Goal: Book appointment/travel/reservation

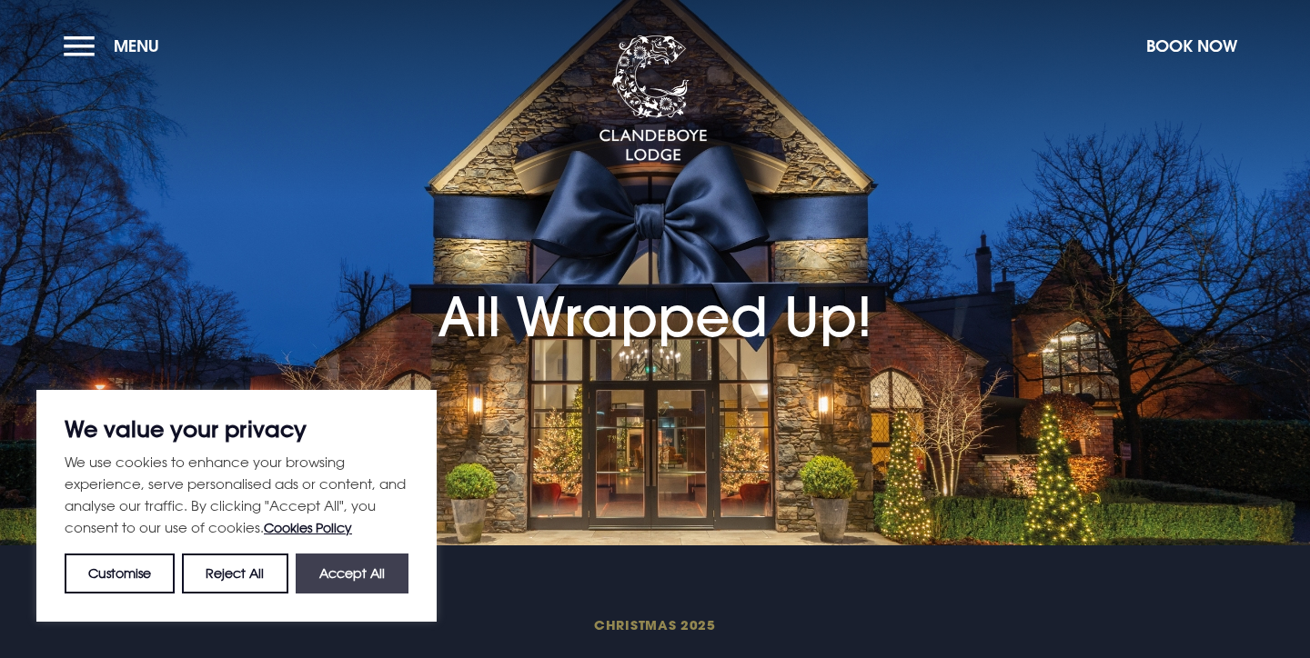
click at [354, 581] on button "Accept All" at bounding box center [352, 574] width 113 height 40
checkbox input "true"
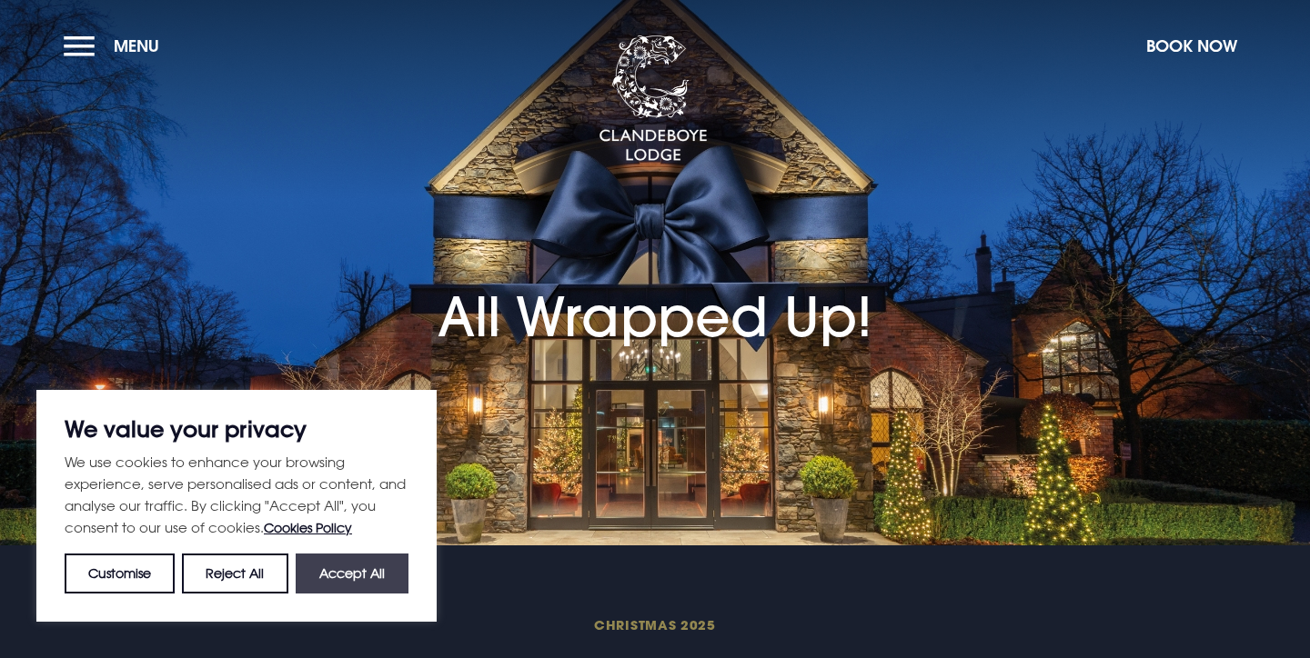
checkbox input "true"
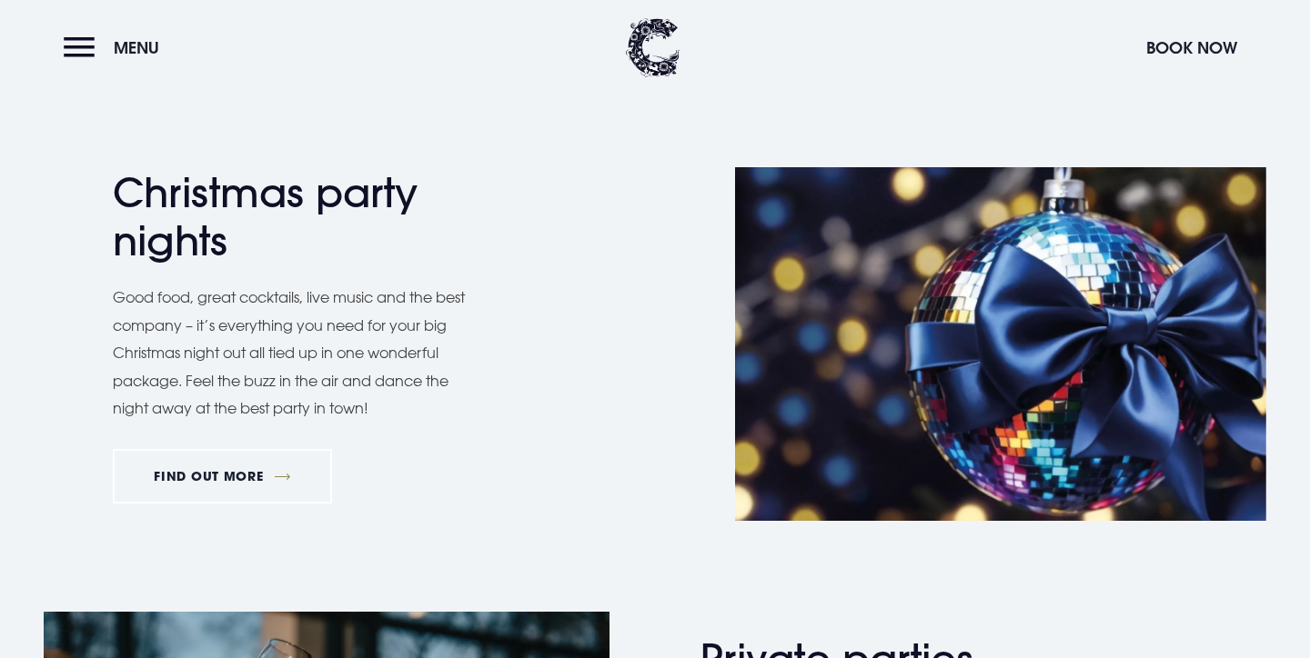
scroll to position [815, 0]
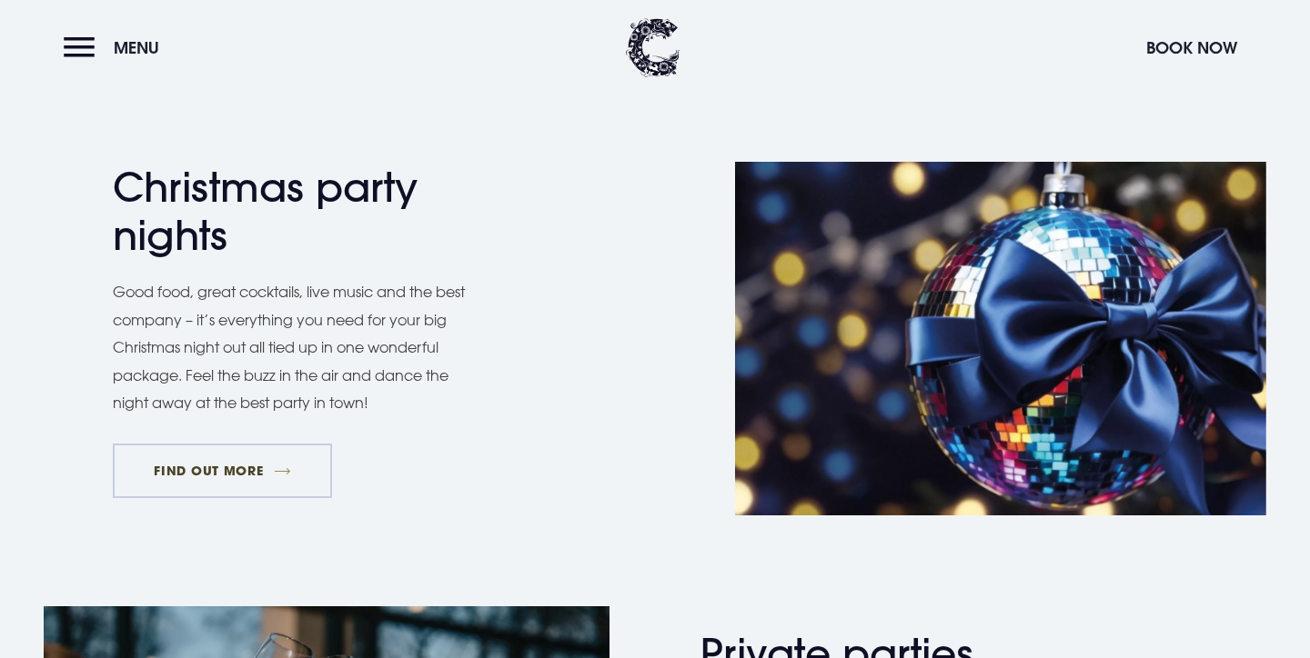
click at [246, 467] on link "FIND OUT MORE" at bounding box center [222, 471] width 219 height 55
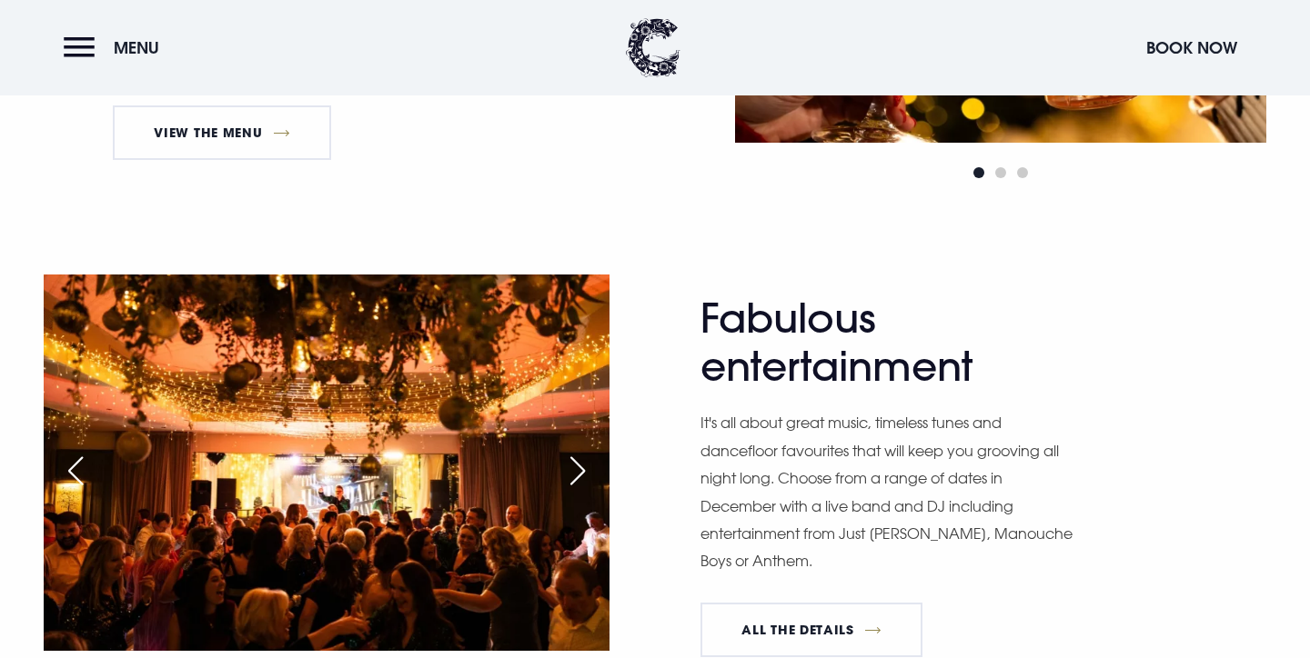
scroll to position [1221, 0]
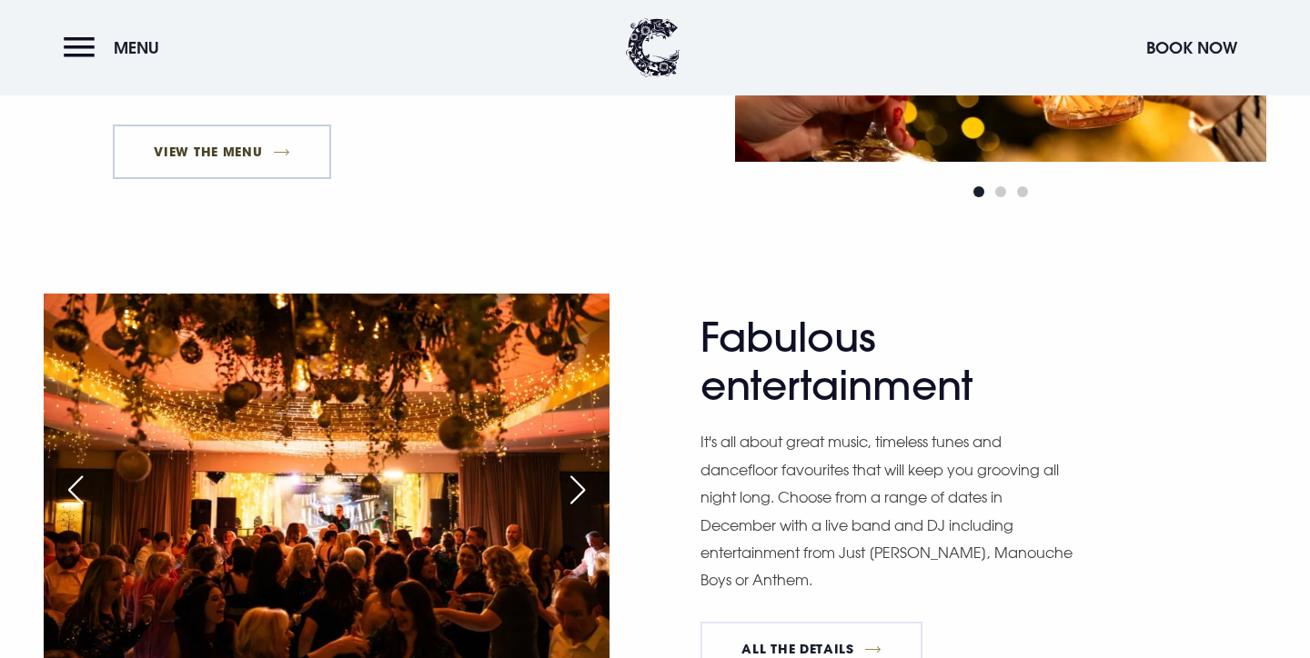
click at [188, 146] on link "View The Menu" at bounding box center [222, 152] width 218 height 55
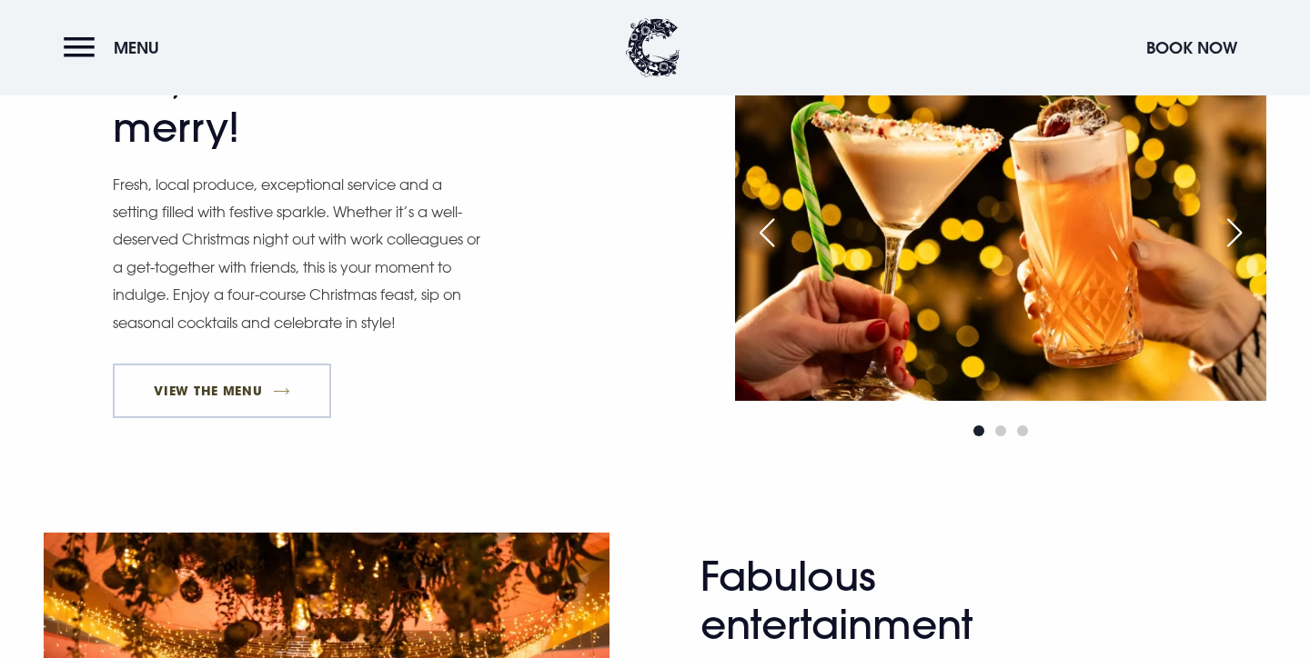
scroll to position [994, 0]
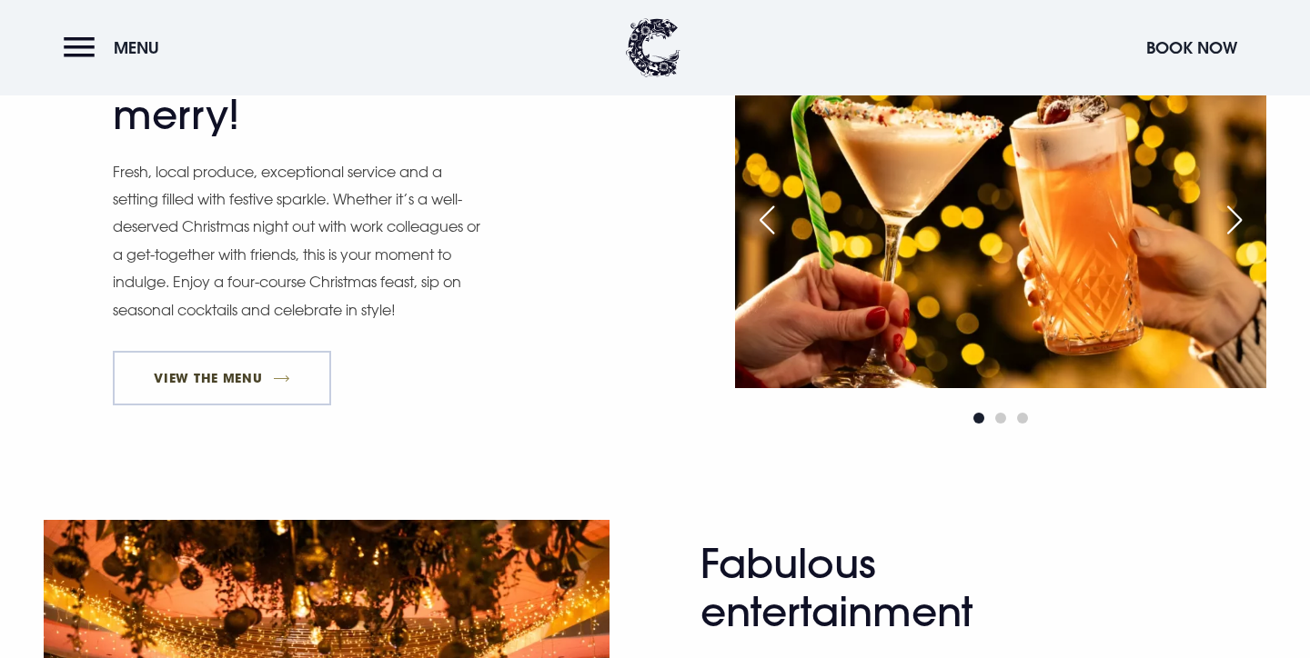
click at [232, 376] on link "View The Menu" at bounding box center [222, 378] width 218 height 55
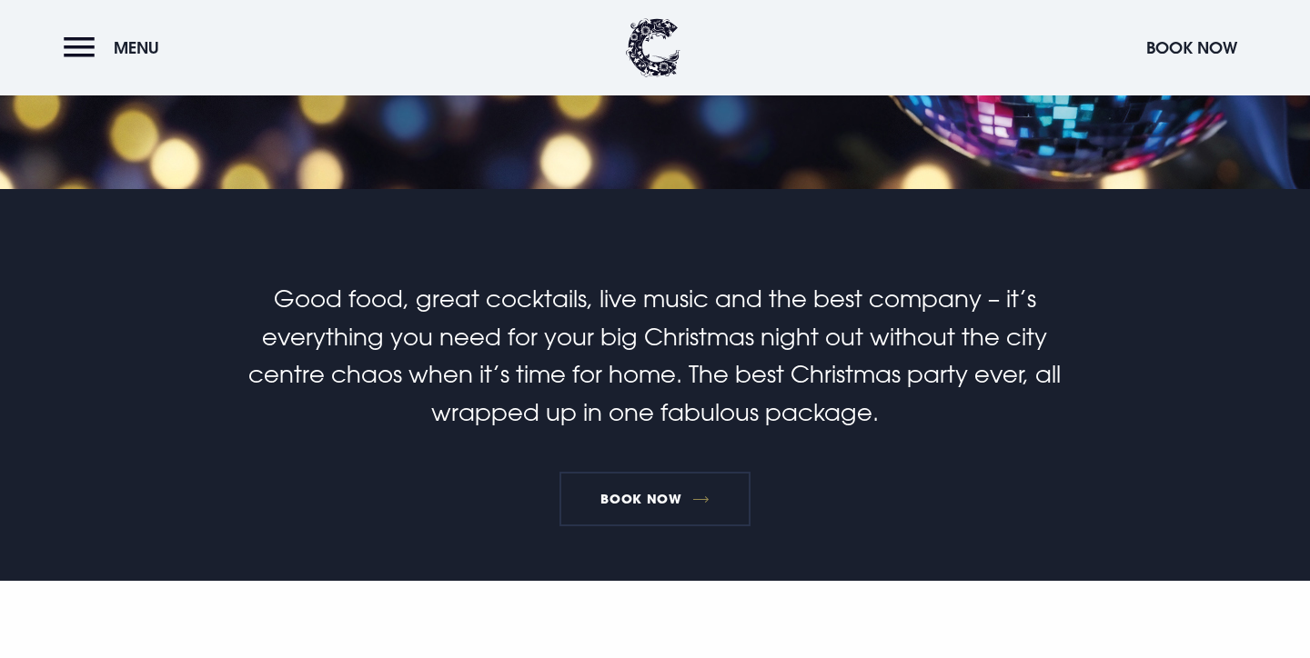
scroll to position [355, 0]
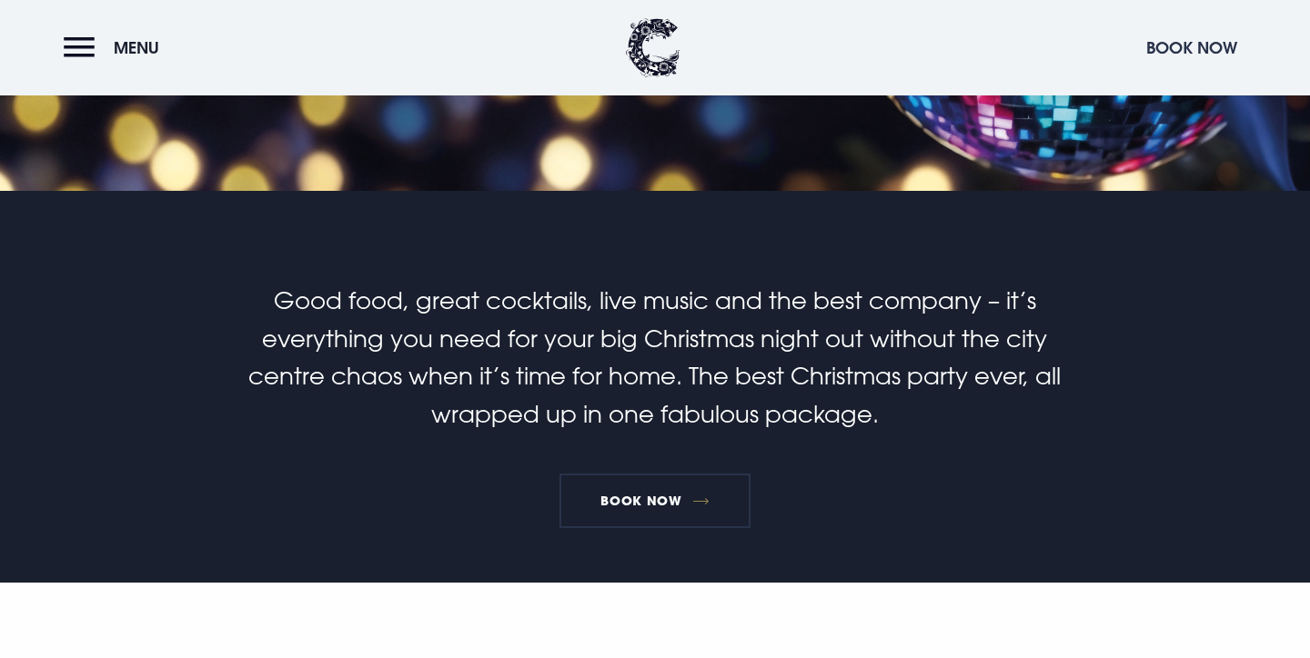
click at [1179, 53] on button "Book Now" at bounding box center [1191, 47] width 109 height 39
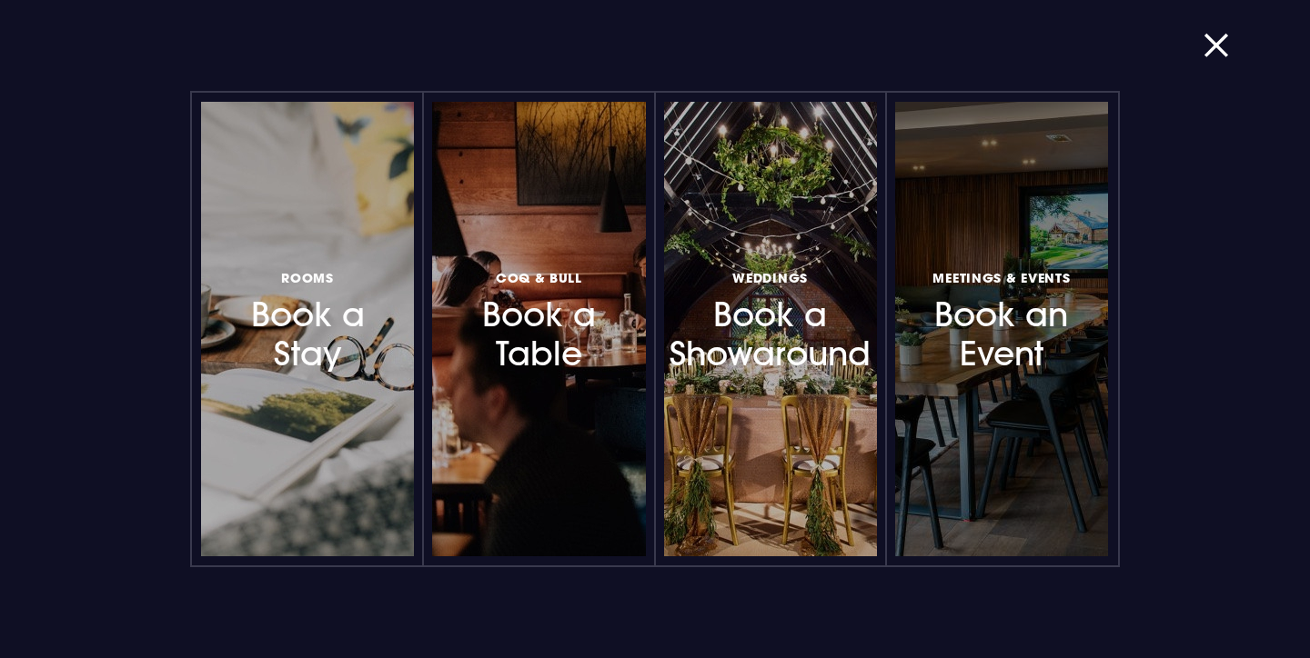
scroll to position [875, 0]
click at [994, 344] on h3 "Meetings & Events Book an Event" at bounding box center [1001, 320] width 151 height 108
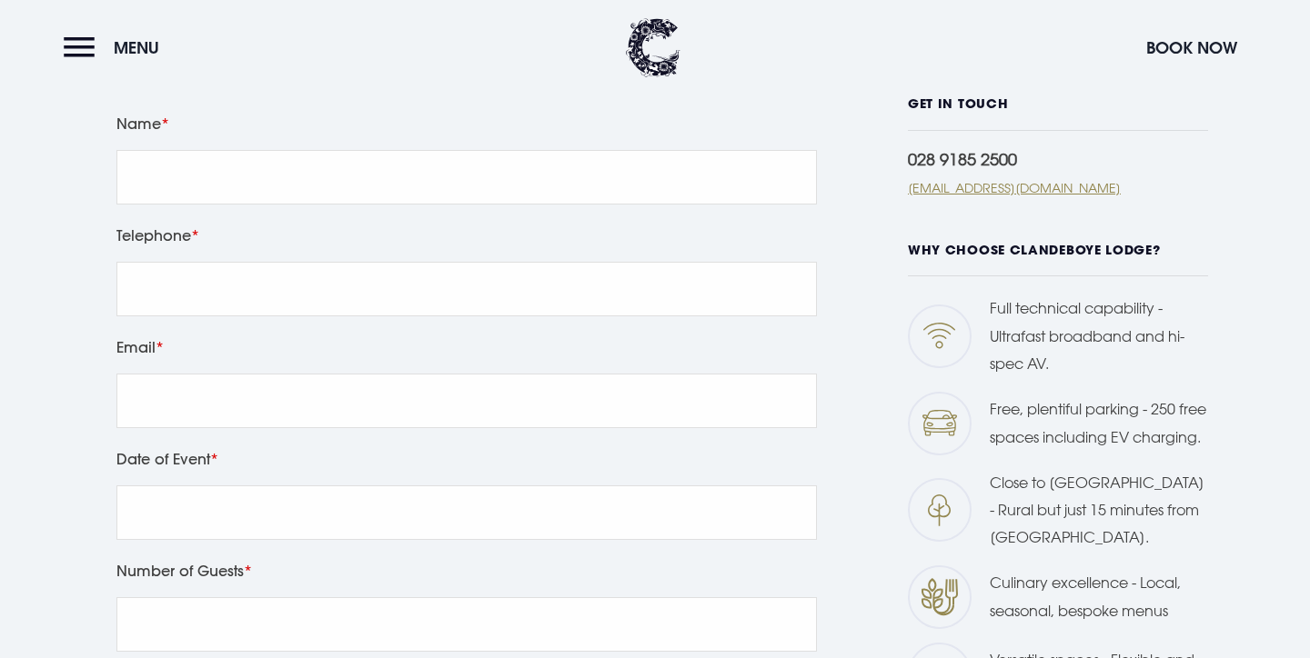
scroll to position [550, 0]
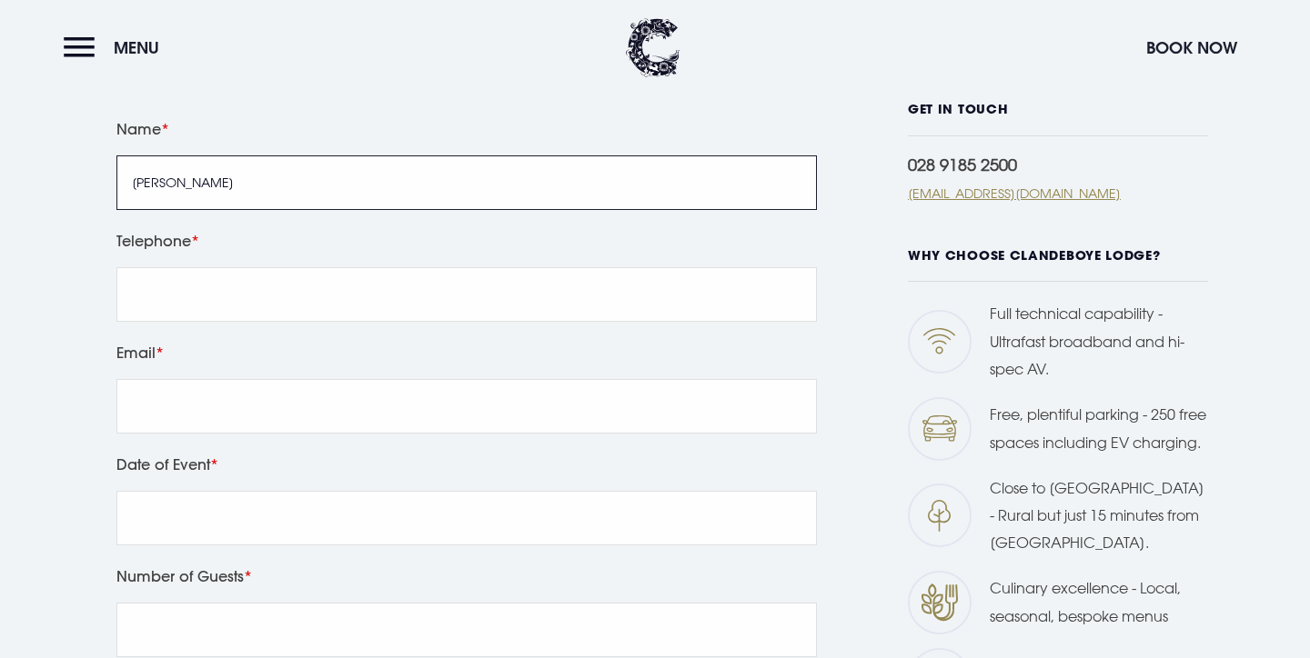
type input "kathryn McNaught"
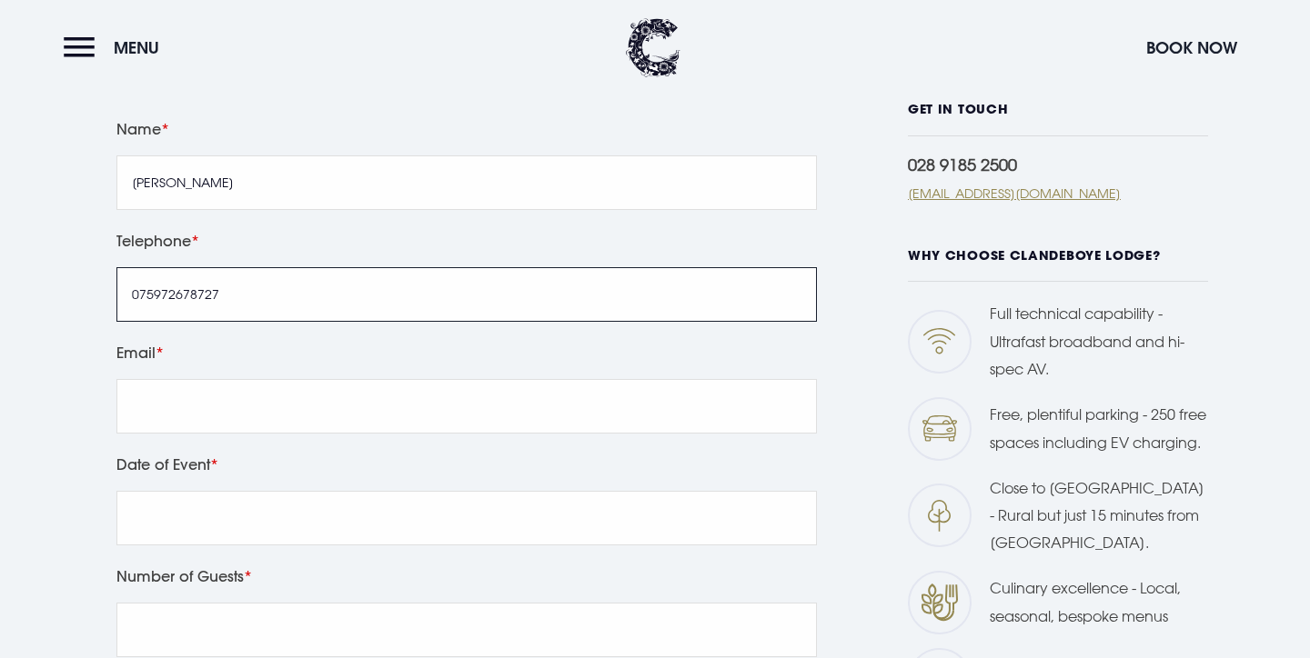
click at [187, 293] on input "075972678727" at bounding box center [466, 294] width 700 height 55
type input "07597268727"
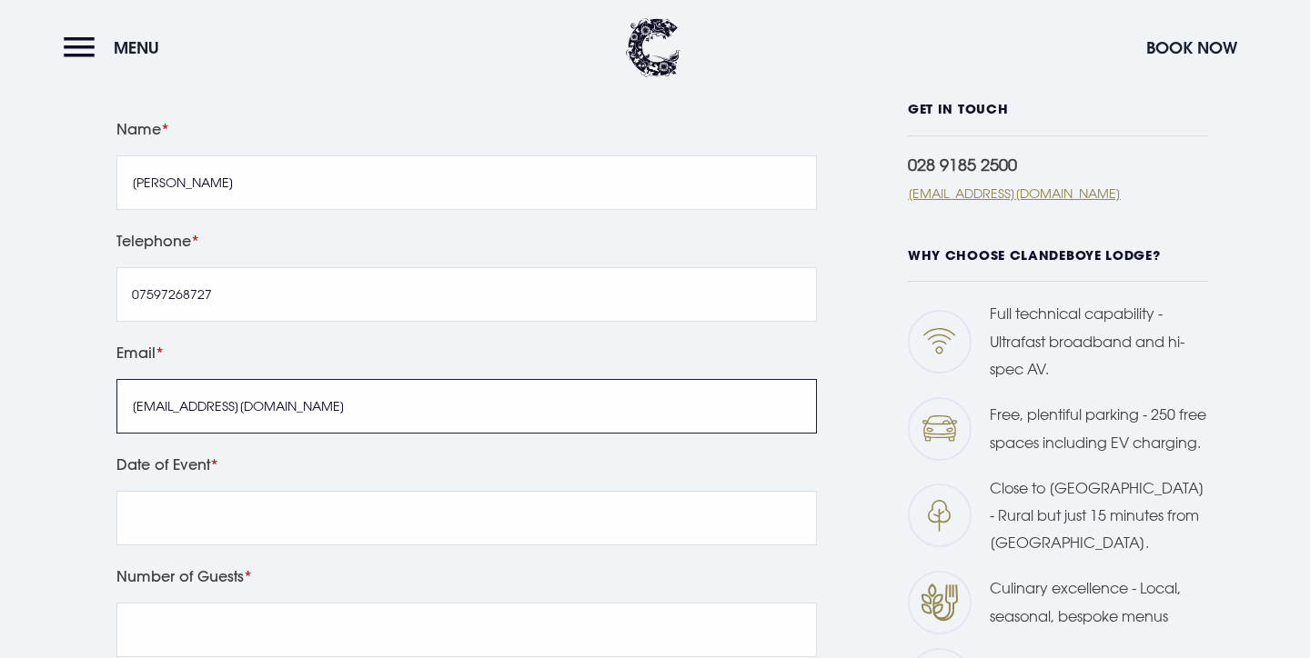
type input "katheyn@urbanchoice.co.uk"
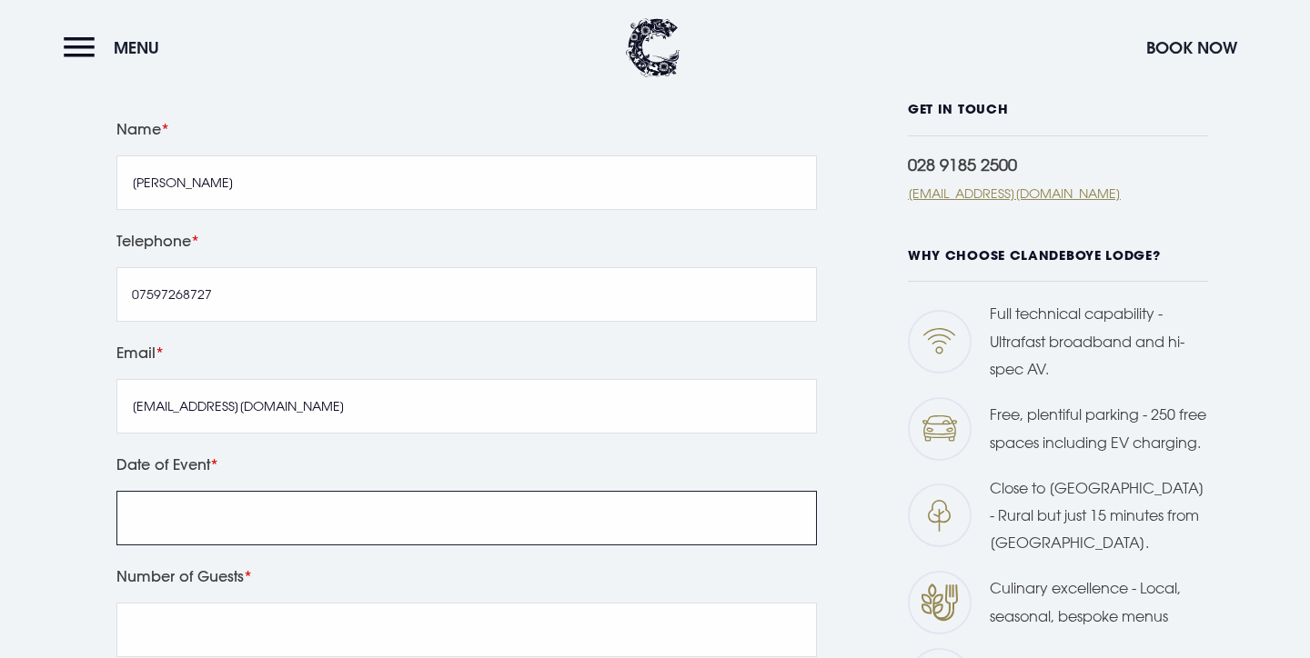
click at [148, 516] on input "text" at bounding box center [466, 518] width 700 height 55
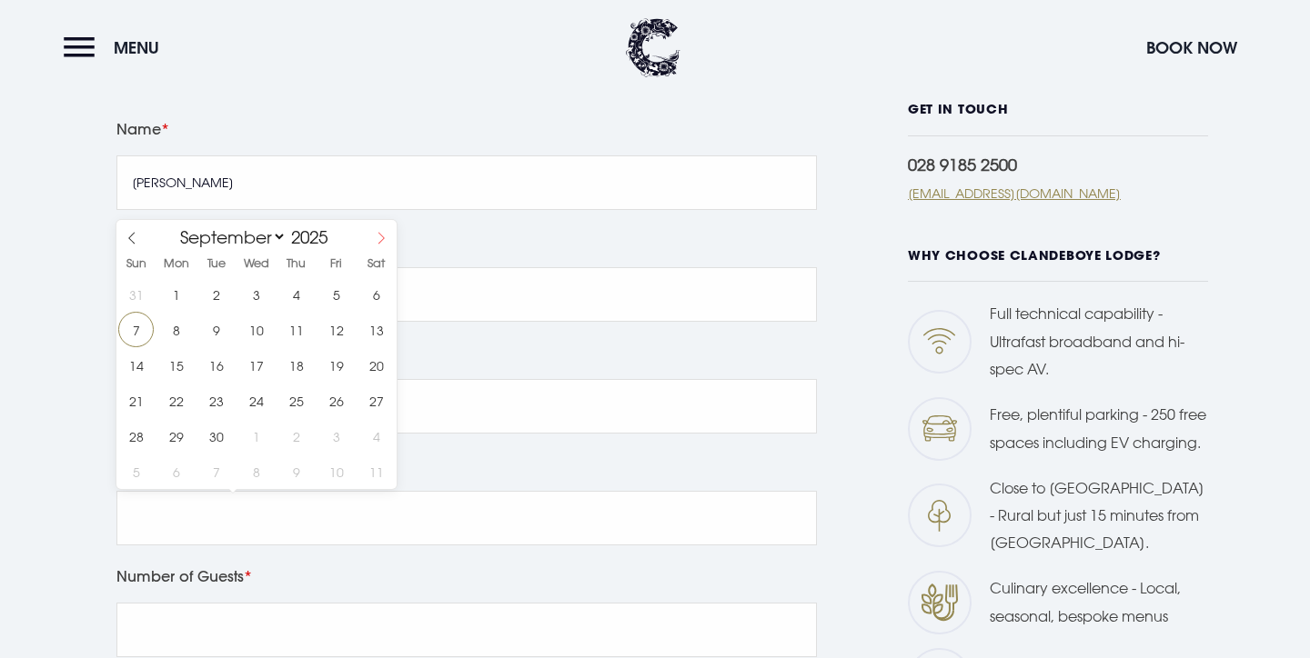
click at [383, 237] on icon at bounding box center [381, 238] width 6 height 12
select select "11"
click at [333, 367] on span "19" at bounding box center [335, 364] width 35 height 35
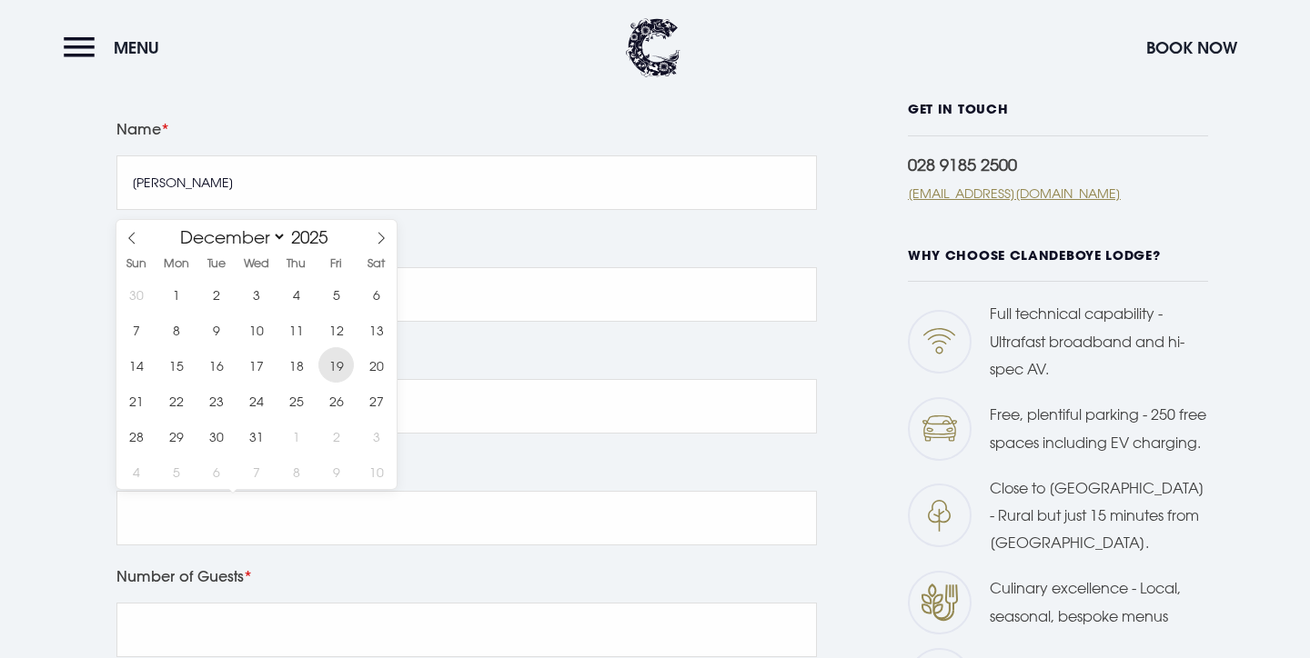
type input "2025/12/19"
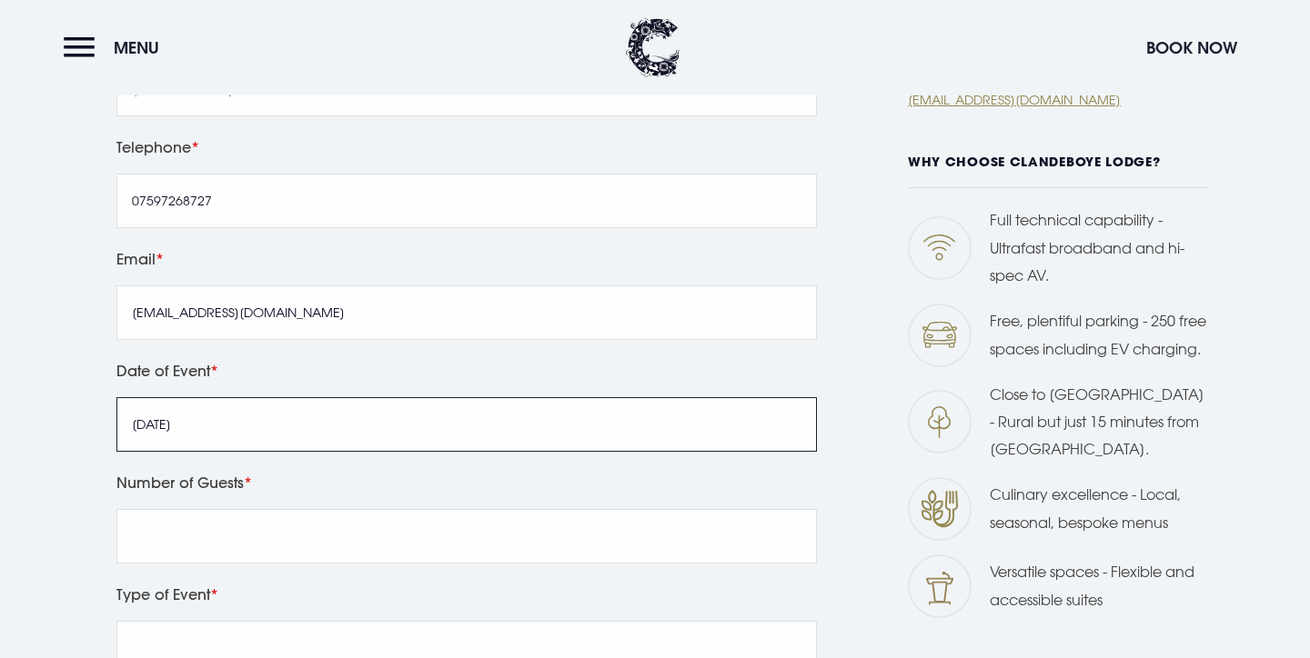
scroll to position [659, 0]
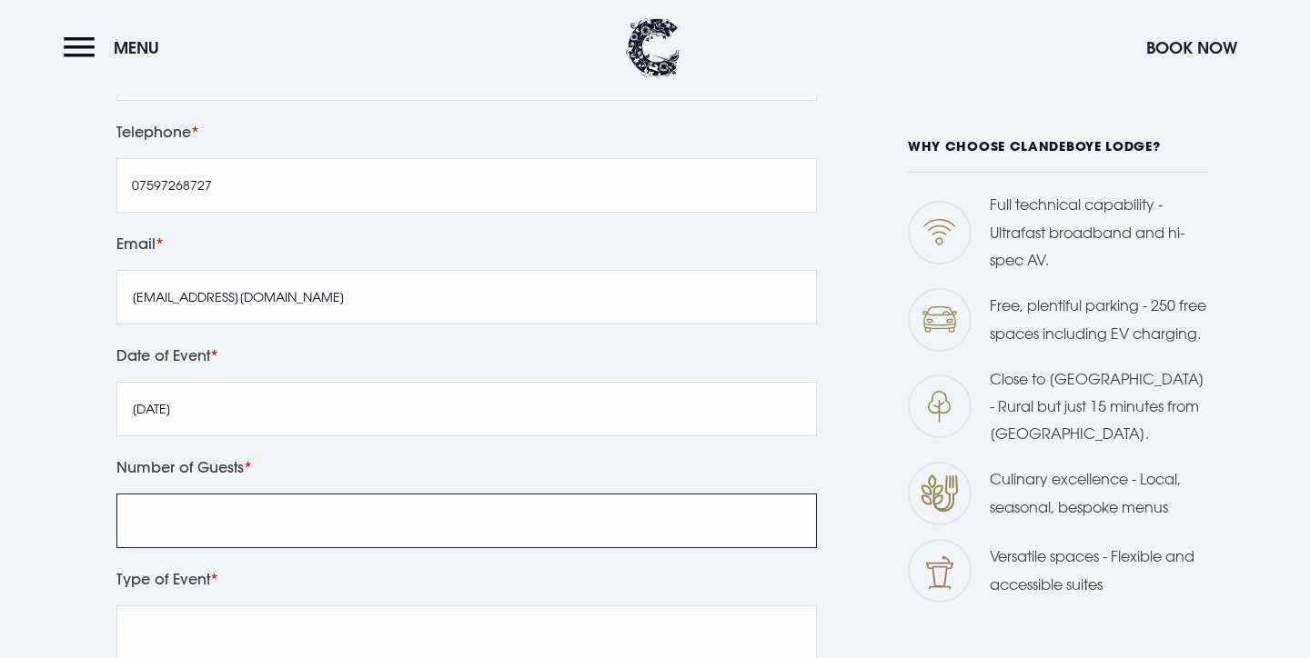
click at [229, 534] on input "Number of Guests" at bounding box center [466, 521] width 700 height 55
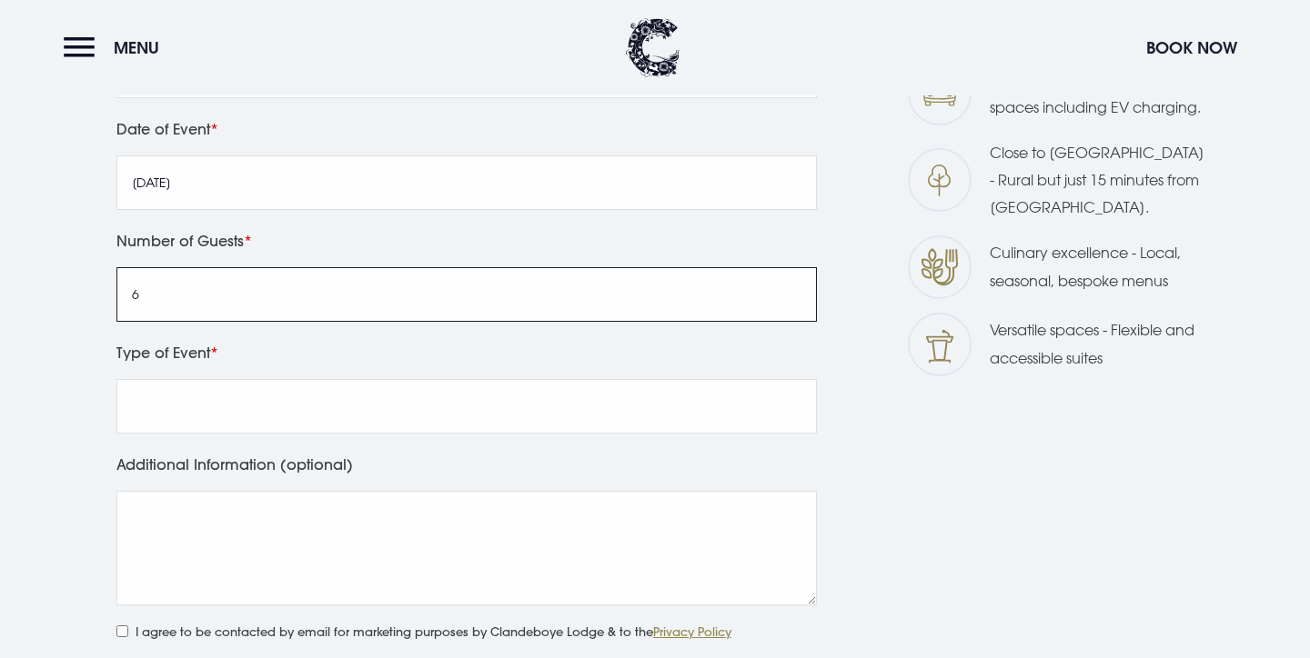
scroll to position [949, 0]
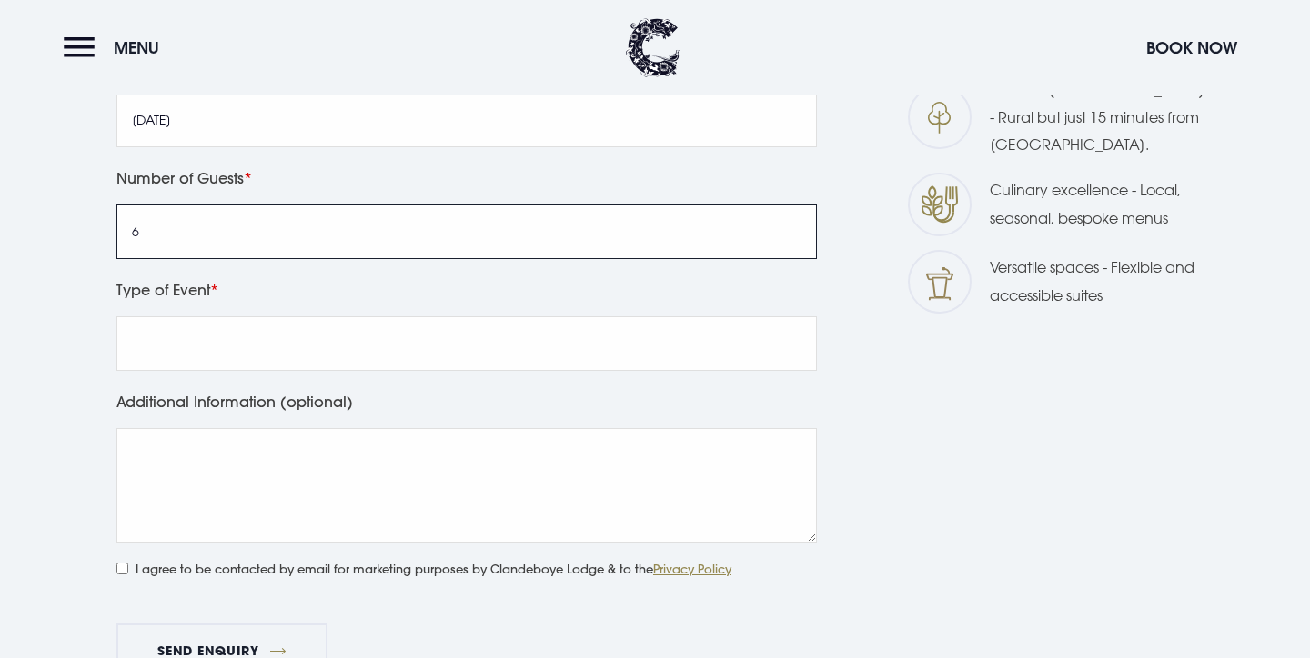
type input "6"
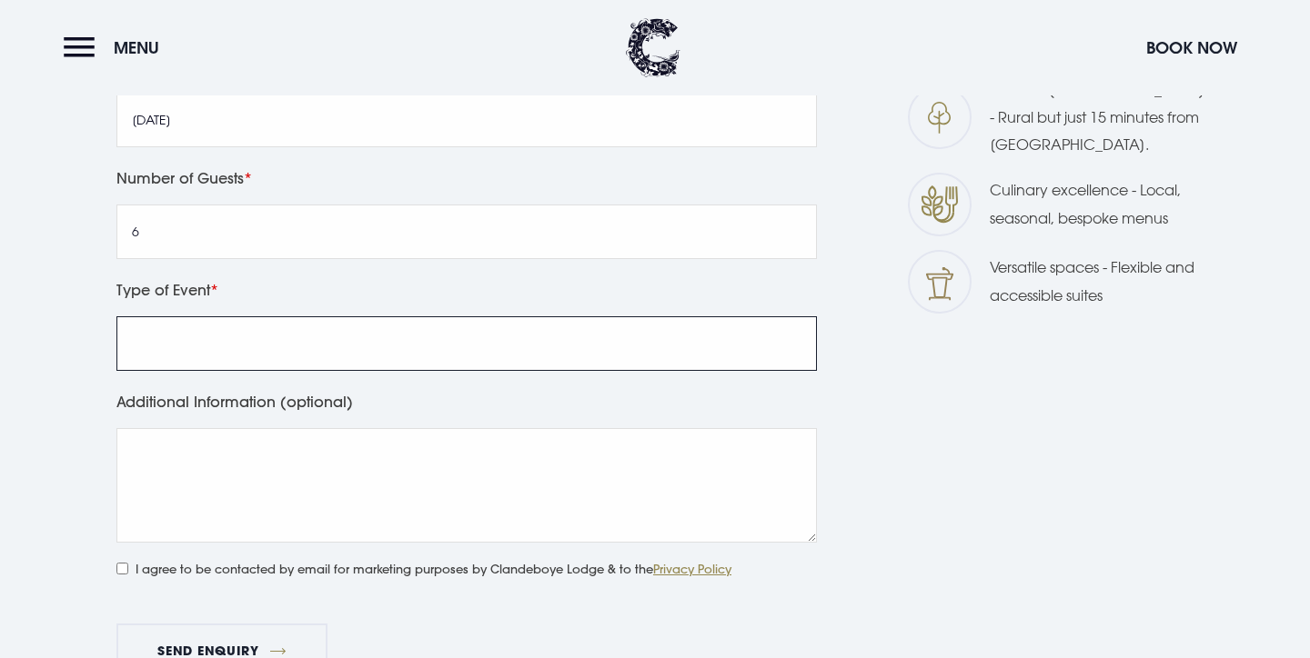
click at [181, 350] on input "Type of Event" at bounding box center [466, 344] width 700 height 55
type input "Christmas Party Night"
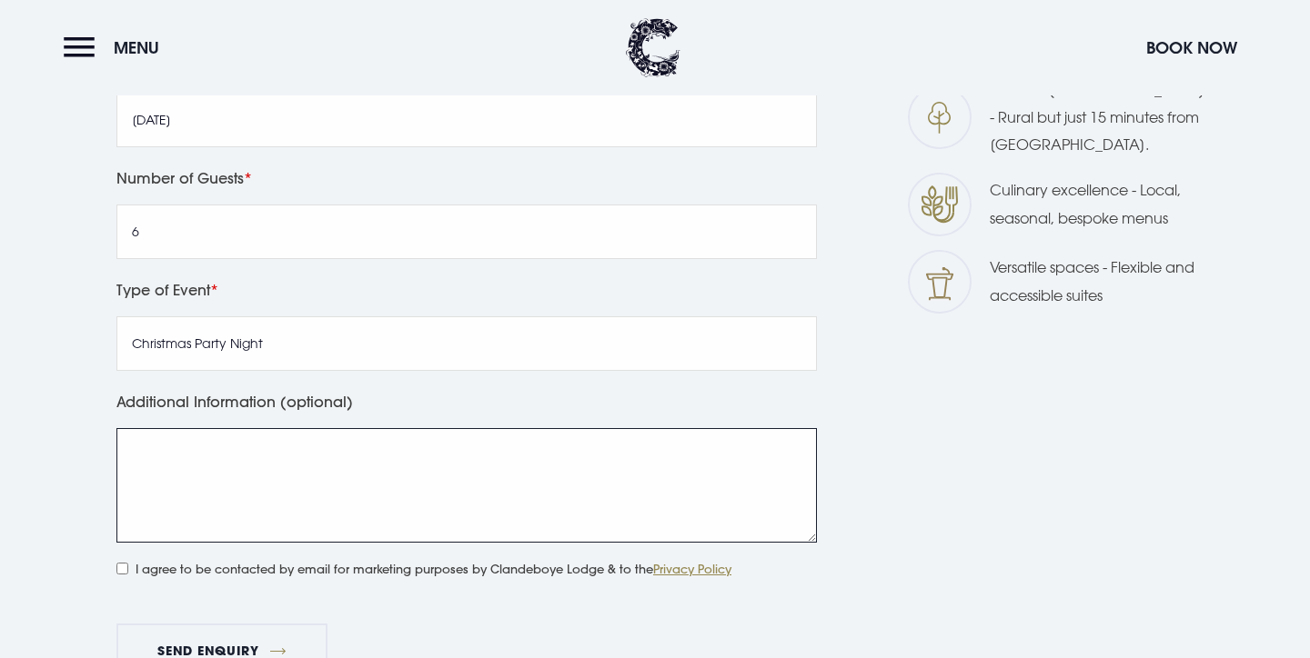
click at [156, 476] on textarea "Additional Information (optional)" at bounding box center [466, 485] width 700 height 115
type textarea "Just `Adam"
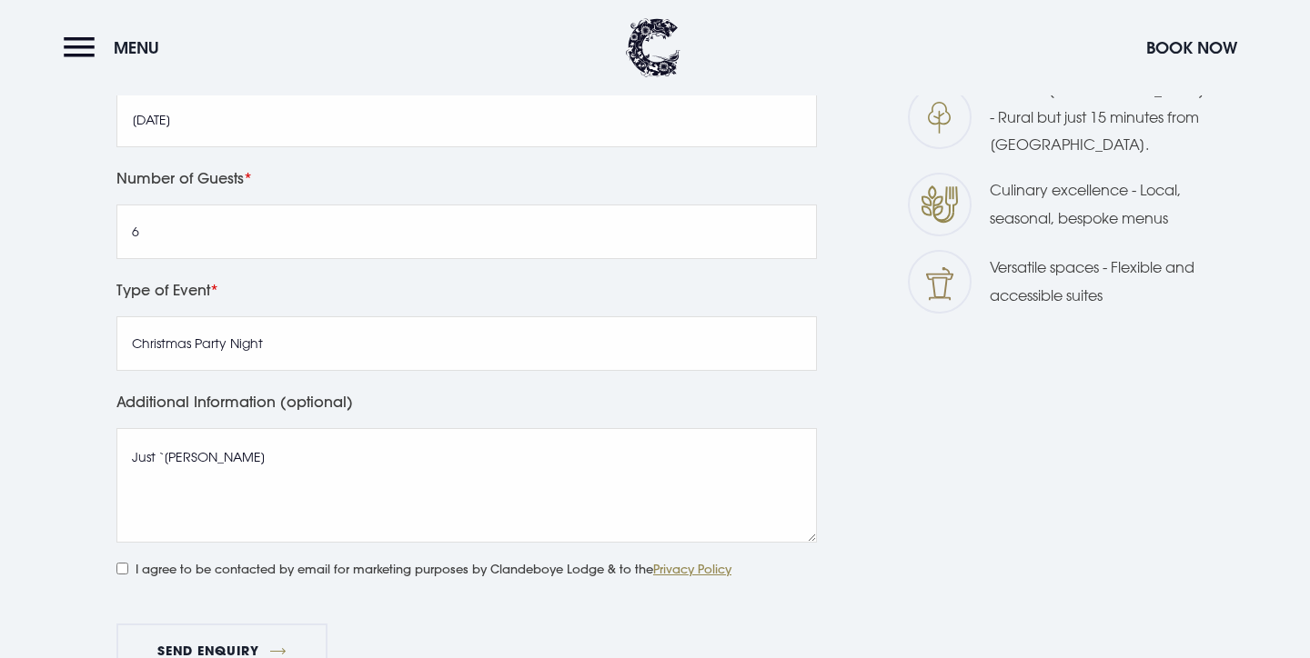
click at [126, 568] on input "I agree to be contacted by email for marketing purposes by Clandeboye Lodge & t…" at bounding box center [122, 569] width 12 height 12
checkbox input "true"
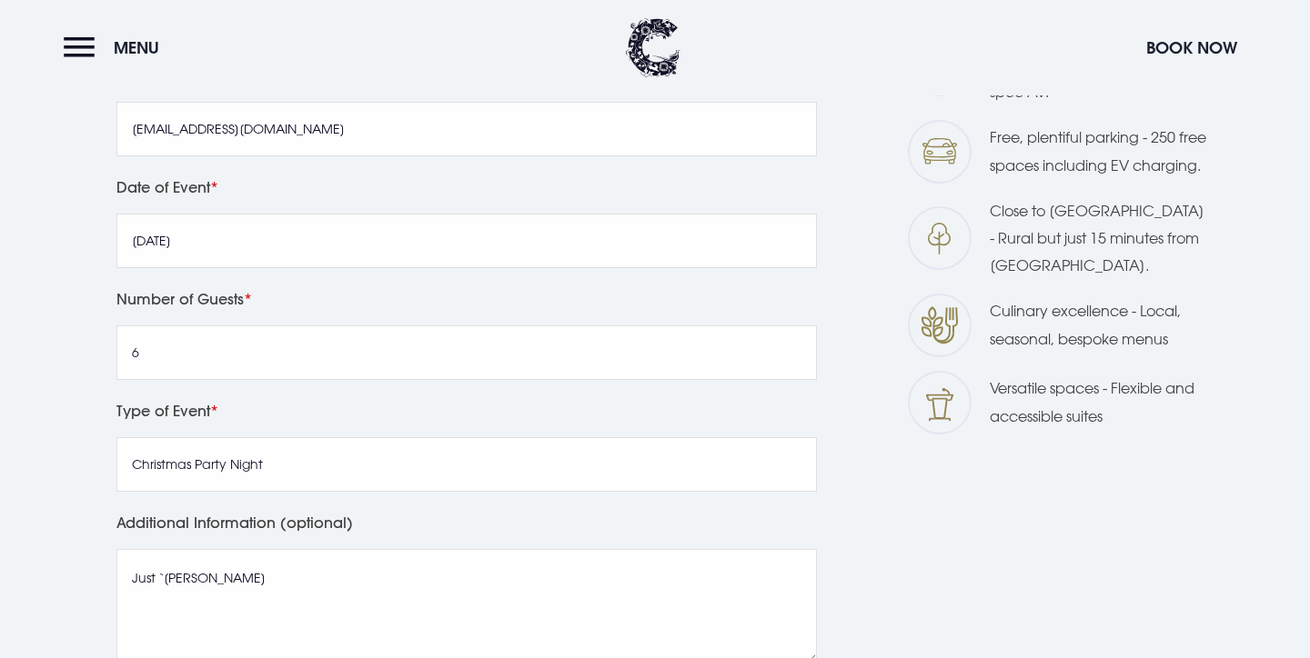
scroll to position [825, 0]
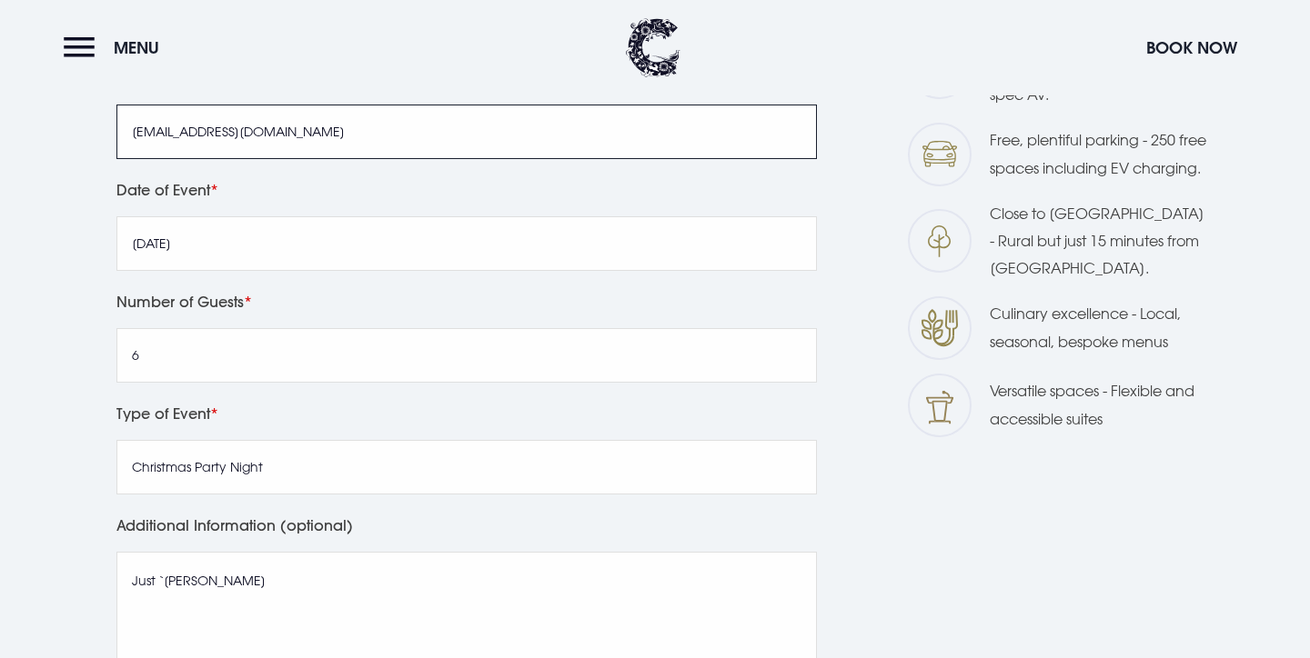
click at [165, 130] on input "katheyn@urbanchoice.co.uk" at bounding box center [466, 132] width 700 height 55
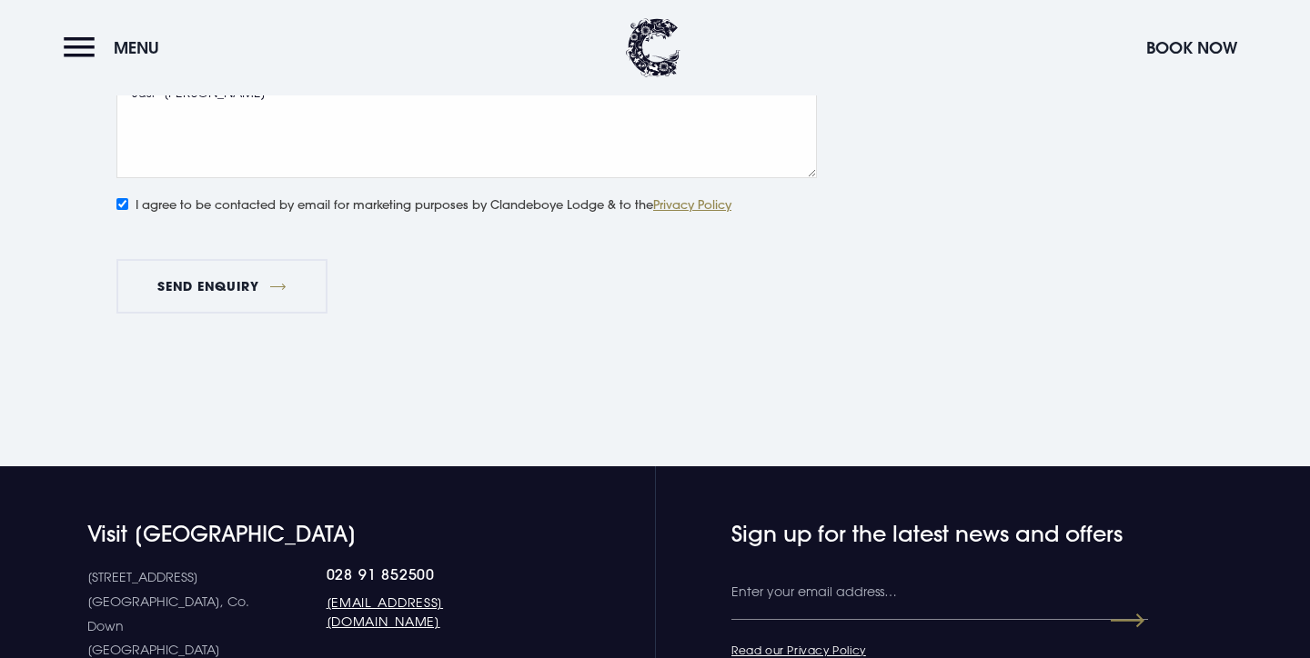
scroll to position [1319, 0]
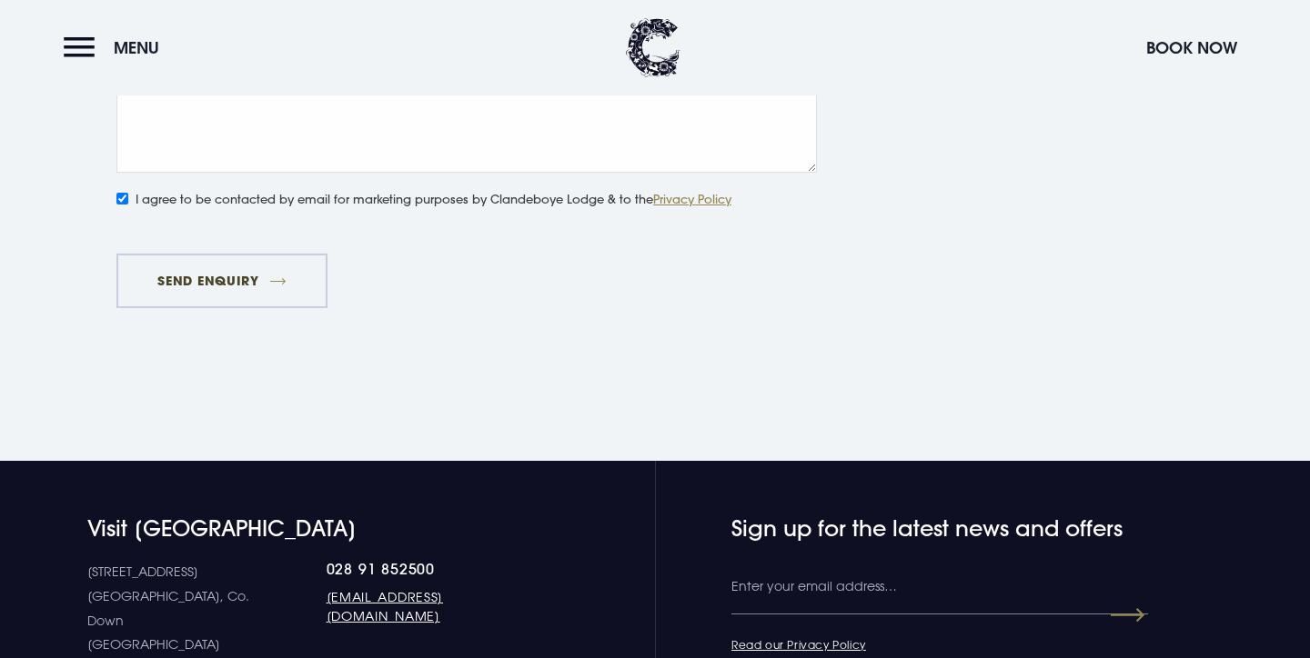
type input "kathryn@urbanchoice.co.uk"
click at [226, 278] on button "Send Enquiry" at bounding box center [221, 281] width 211 height 55
